Goal: Transaction & Acquisition: Purchase product/service

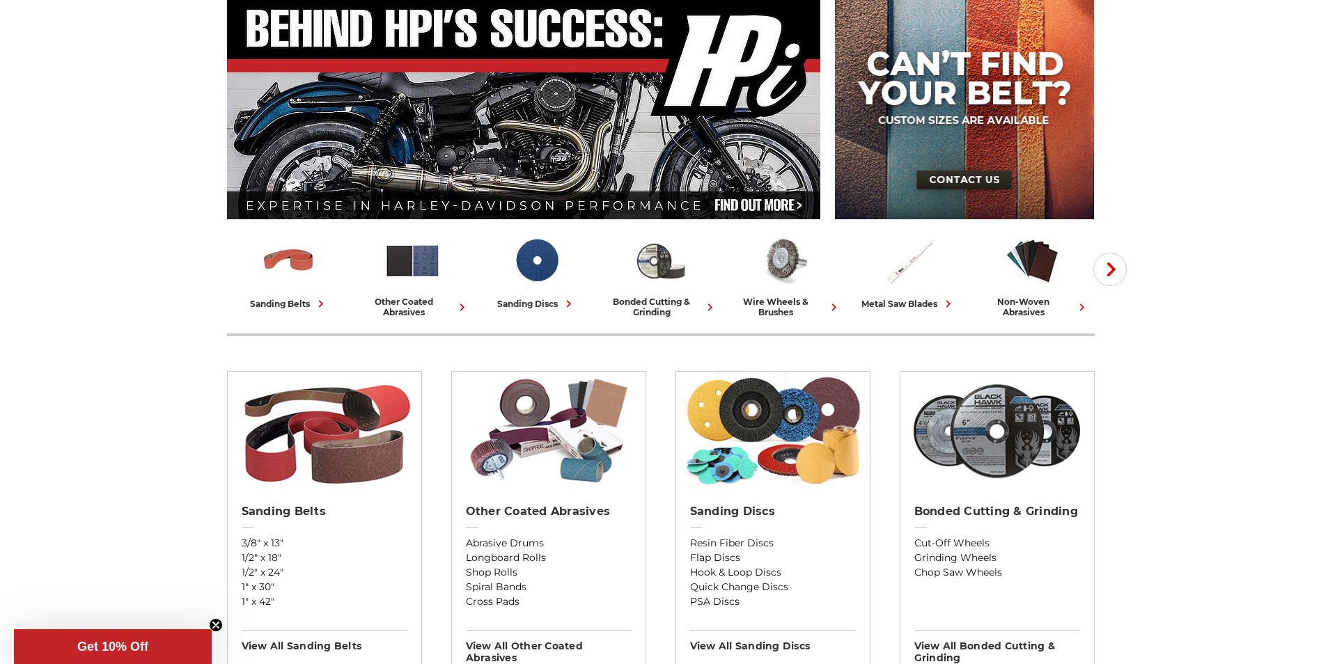
scroll to position [209, 0]
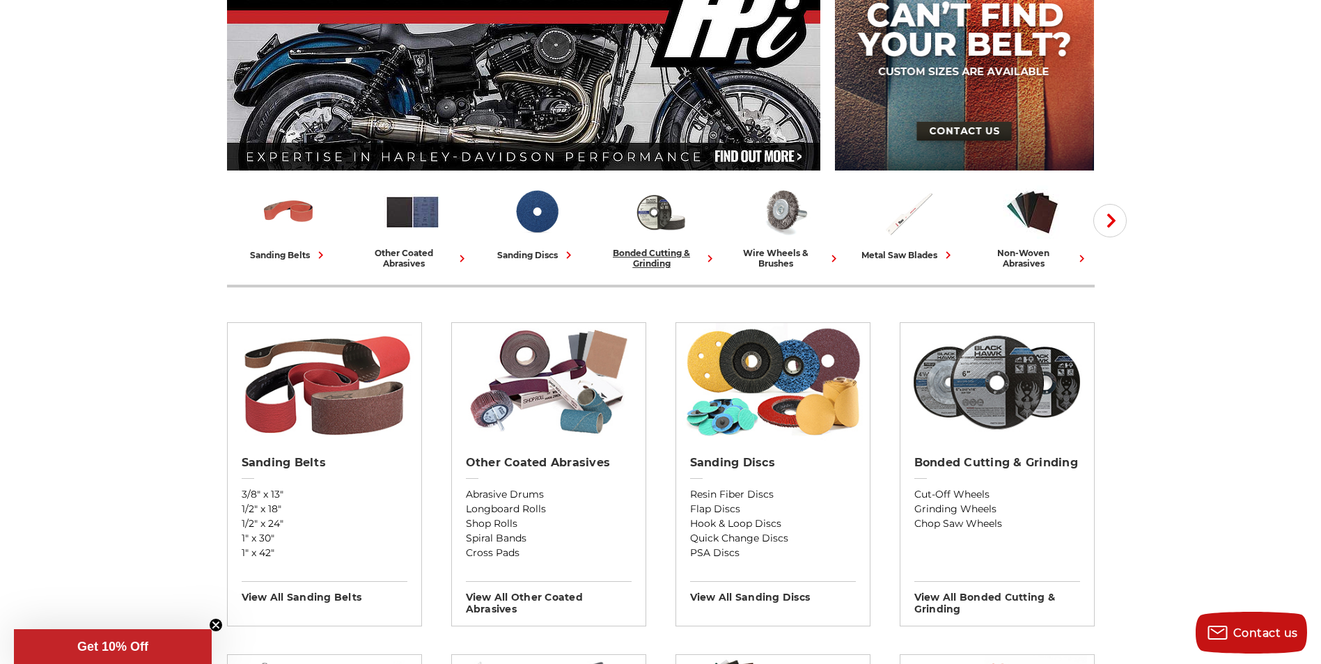
click at [649, 254] on div "bonded cutting & grinding" at bounding box center [661, 258] width 113 height 21
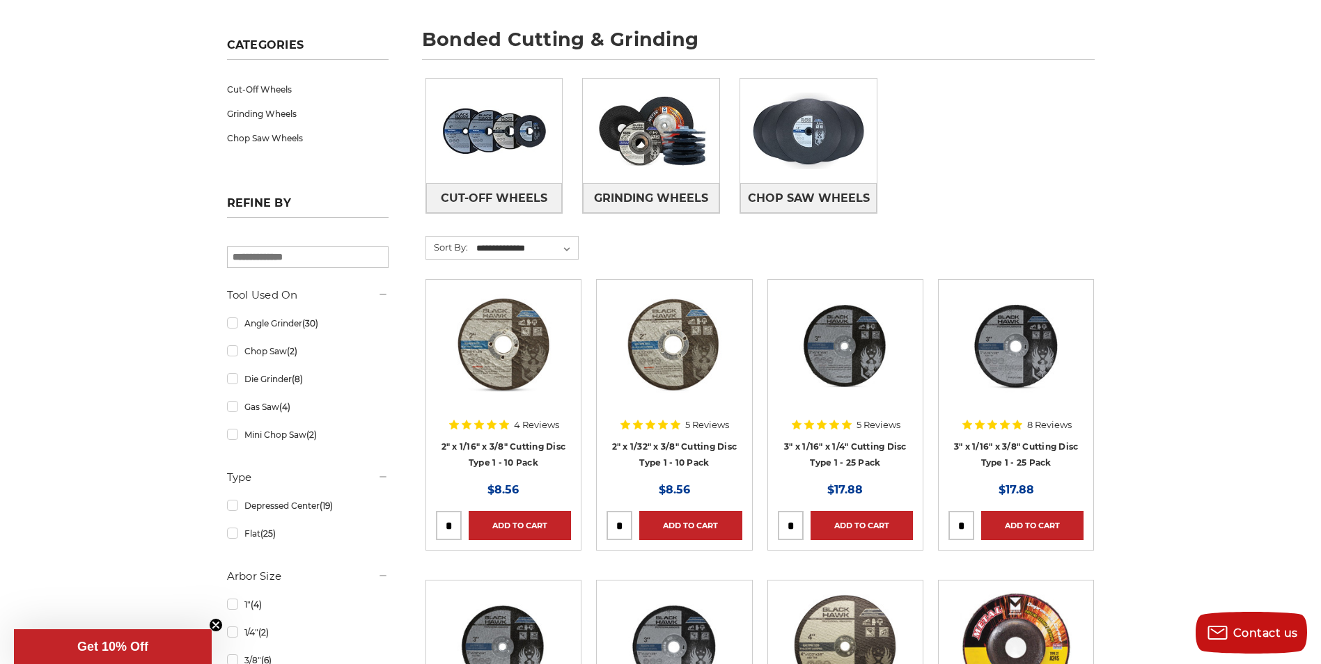
scroll to position [209, 0]
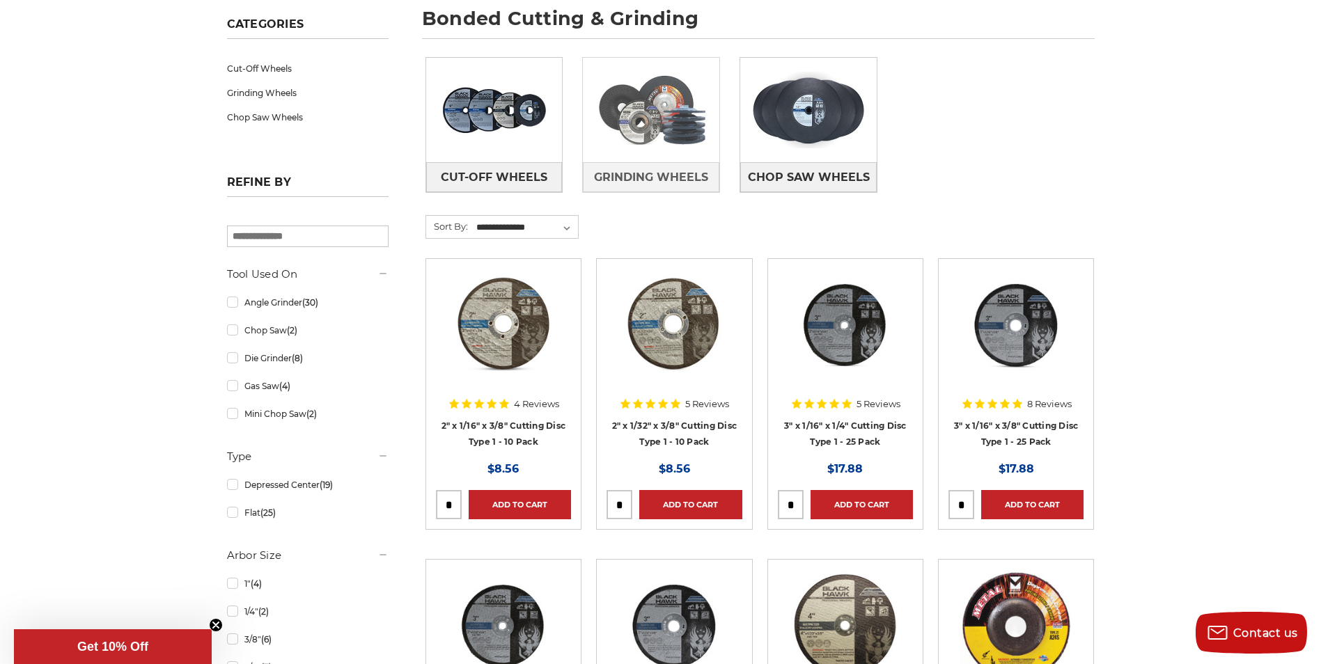
click at [634, 143] on img at bounding box center [651, 110] width 137 height 96
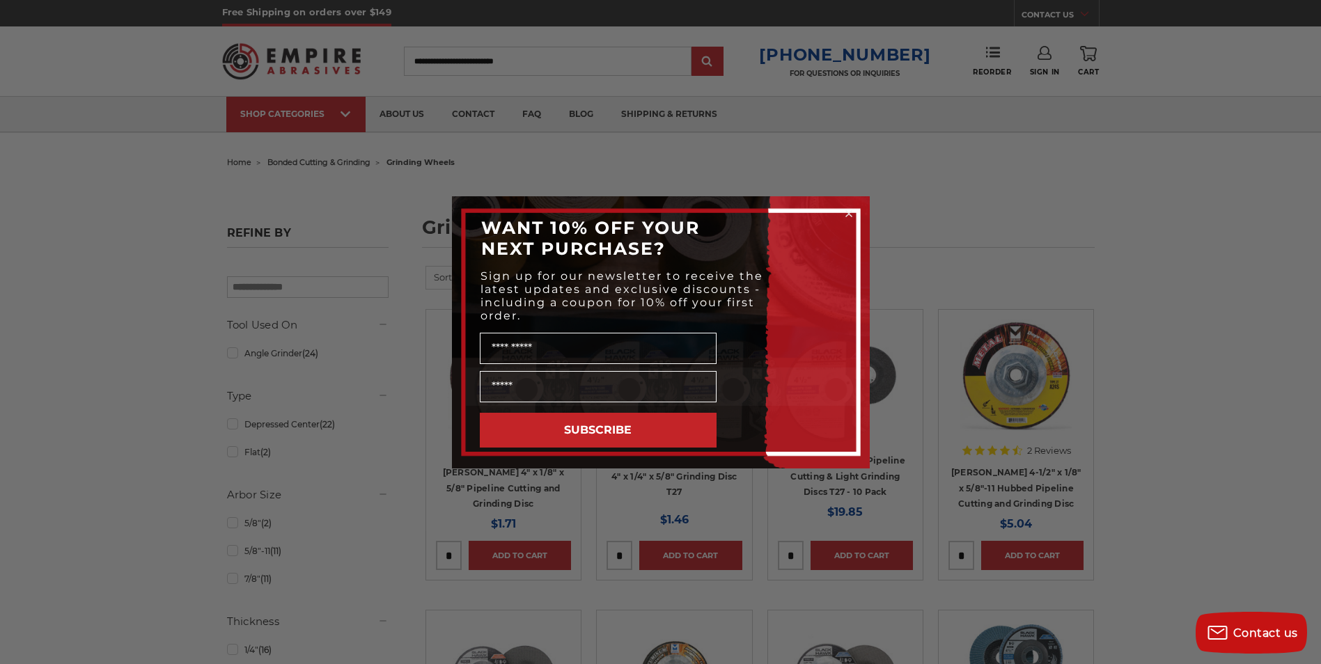
click at [852, 212] on circle "Close dialog" at bounding box center [848, 213] width 13 height 13
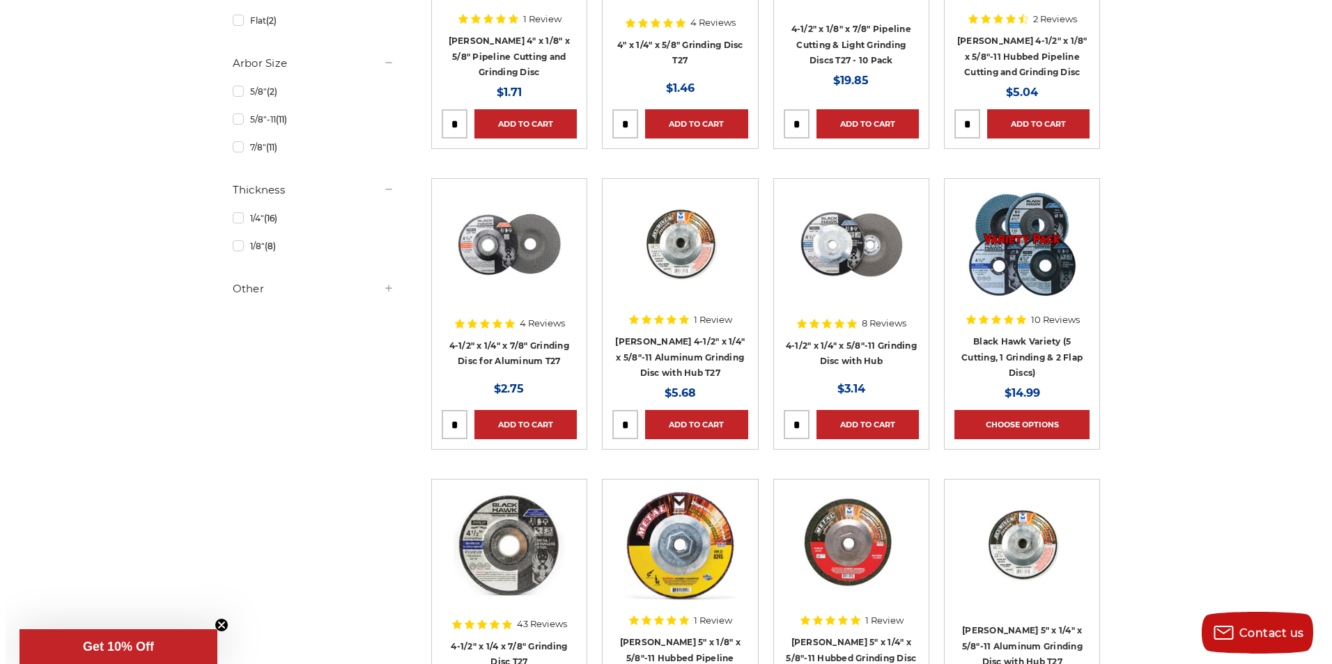
scroll to position [488, 0]
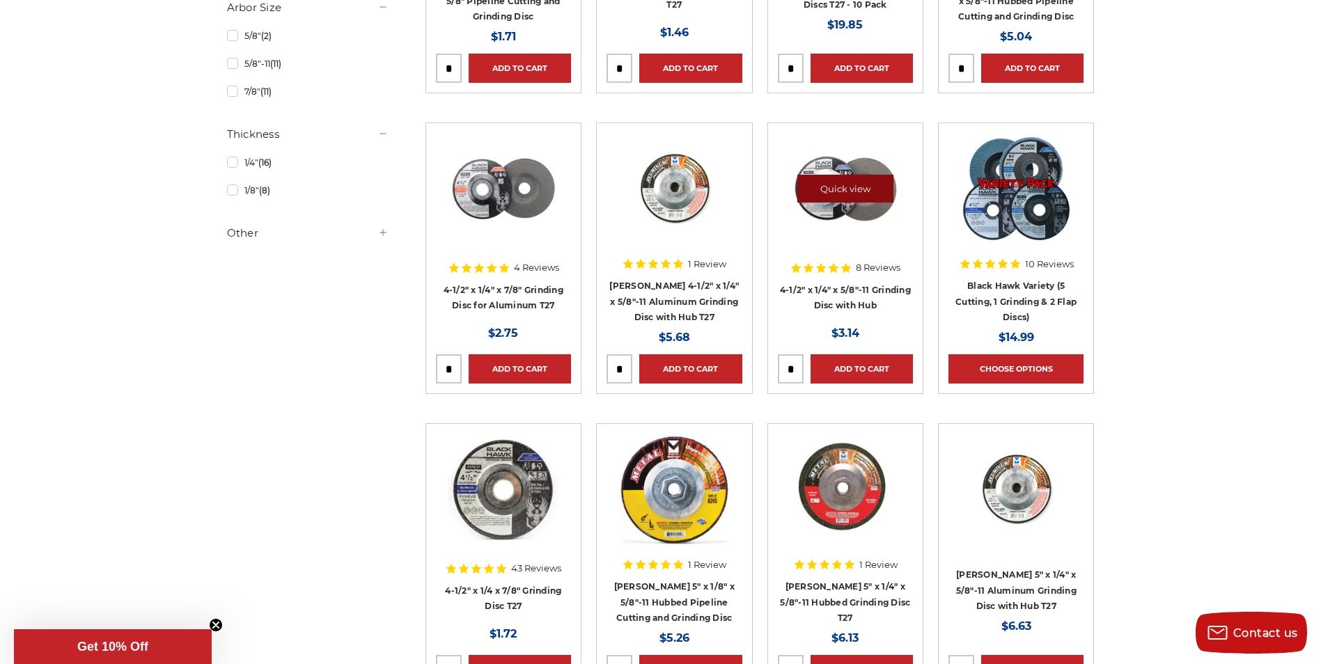
click at [838, 198] on link "Quick view" at bounding box center [845, 189] width 96 height 28
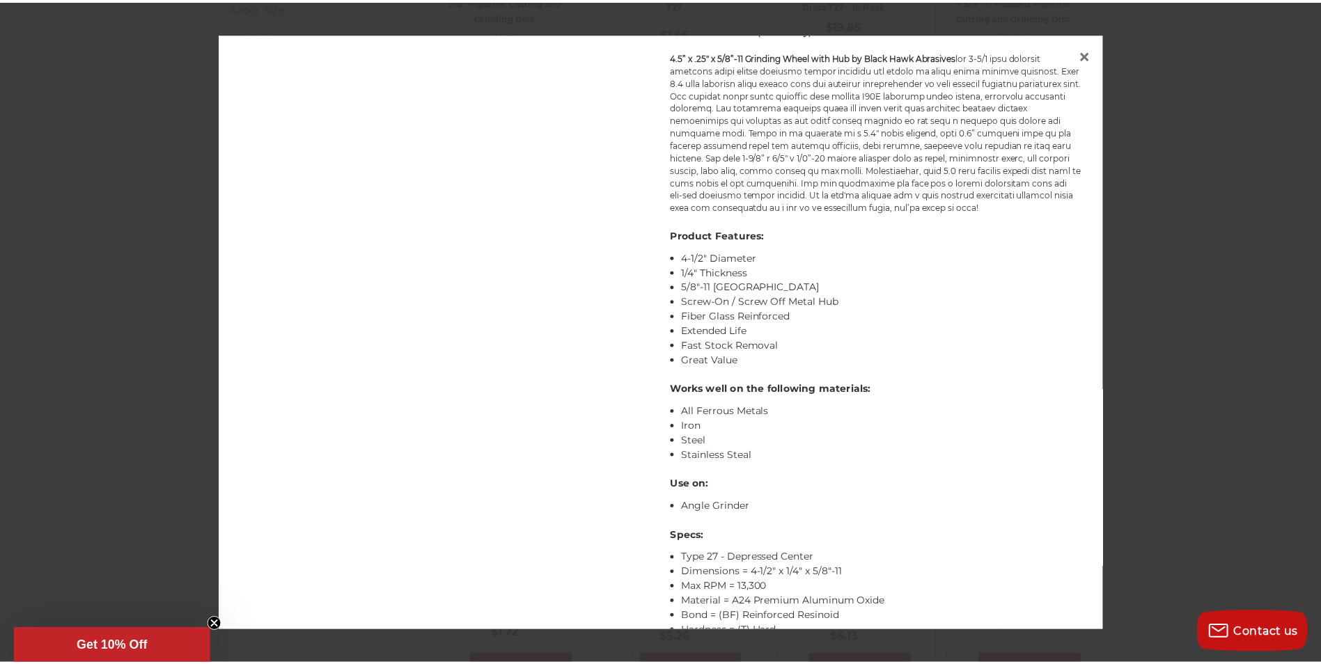
scroll to position [334, 0]
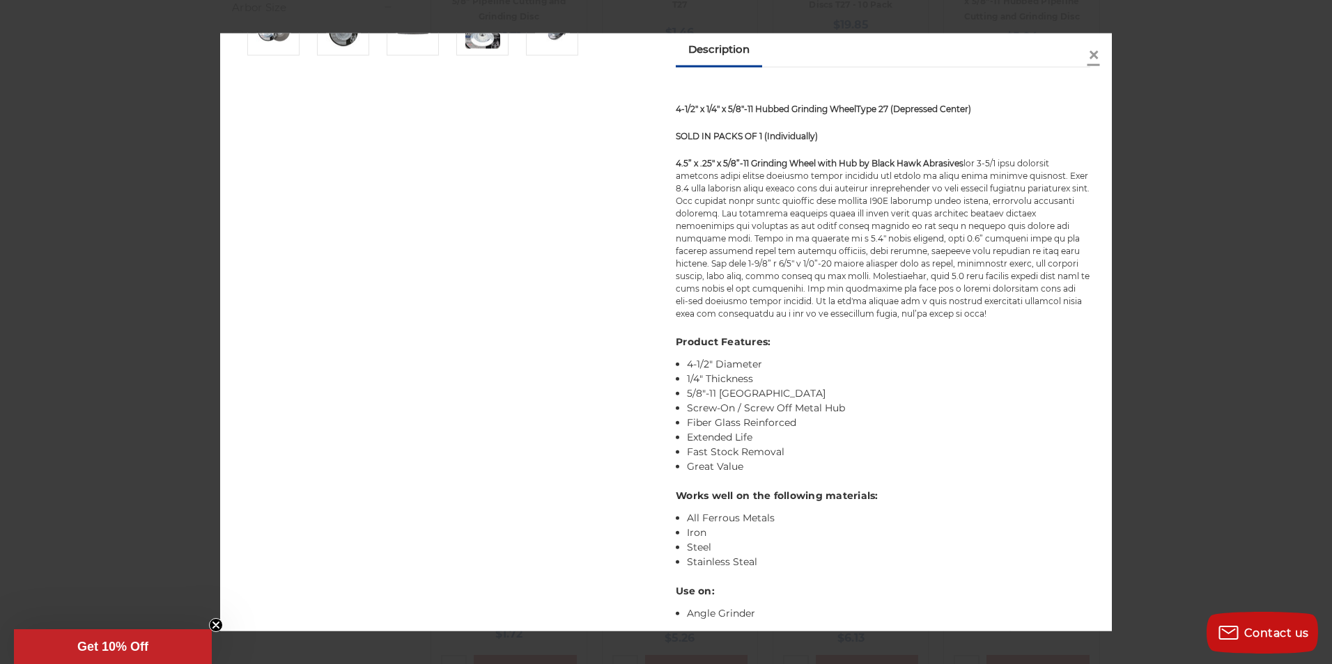
click at [1093, 50] on span "×" at bounding box center [1093, 53] width 13 height 27
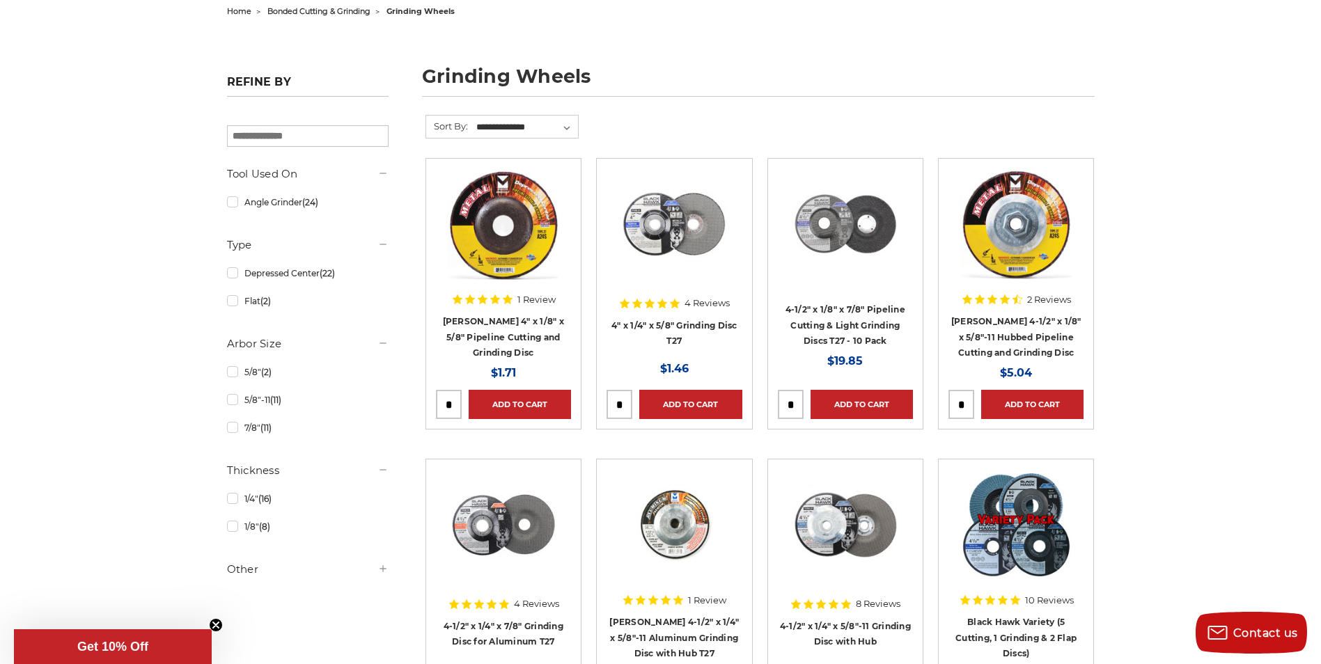
scroll to position [139, 0]
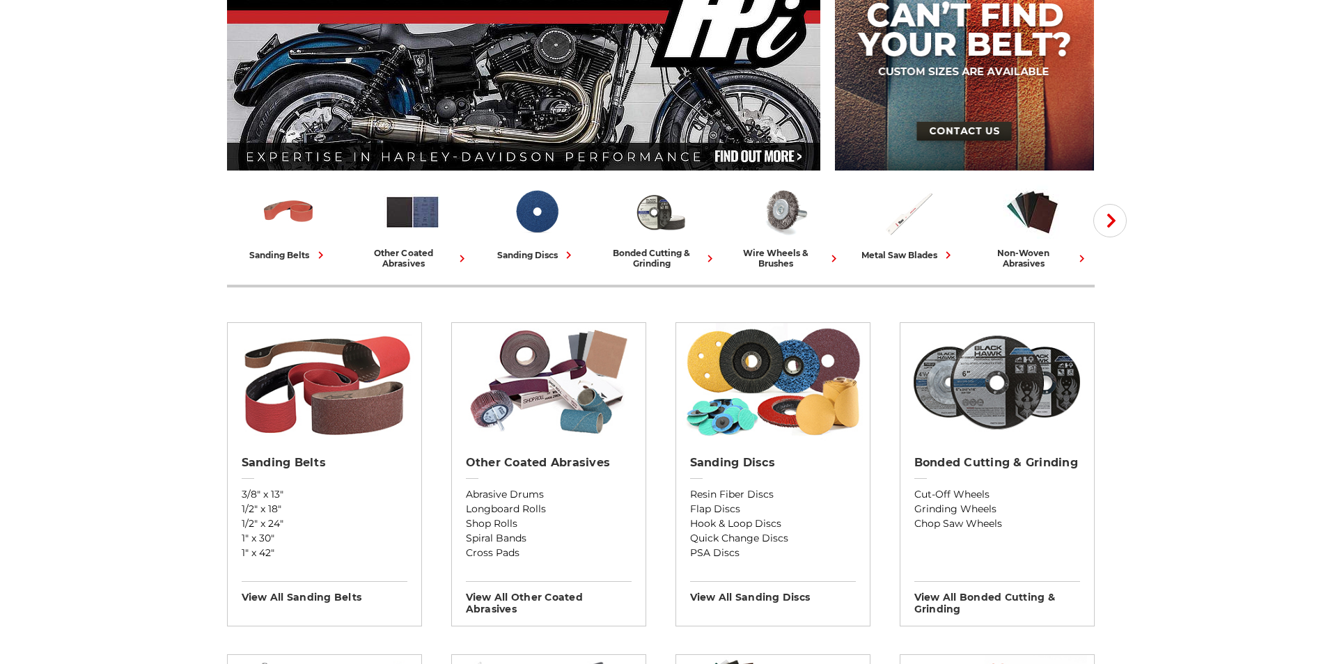
scroll to position [209, 0]
